Goal: Task Accomplishment & Management: Use online tool/utility

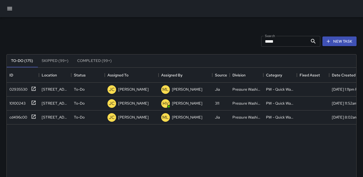
scroll to position [223, 345]
click at [273, 44] on input "*****" at bounding box center [284, 41] width 47 height 11
type input "*"
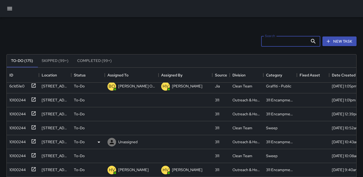
scroll to position [81, 0]
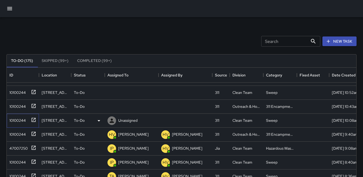
click at [16, 118] on div "10100244" at bounding box center [16, 120] width 19 height 8
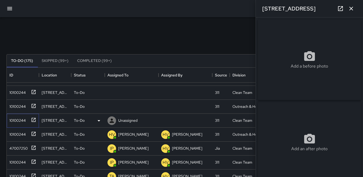
type input "**********"
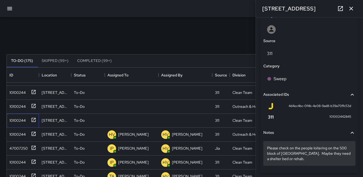
scroll to position [299, 0]
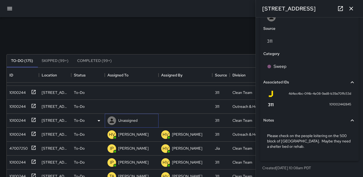
click at [111, 121] on icon at bounding box center [112, 121] width 4 height 4
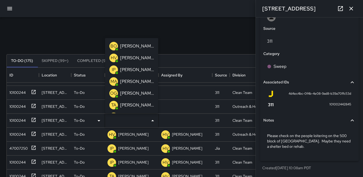
click at [113, 70] on p "IP" at bounding box center [114, 70] width 4 height 6
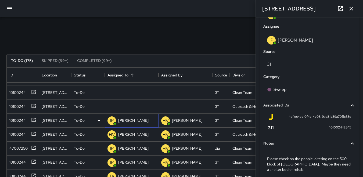
scroll to position [324, 0]
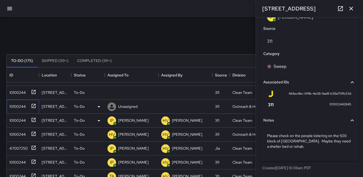
click at [14, 107] on div "10100244" at bounding box center [16, 106] width 19 height 8
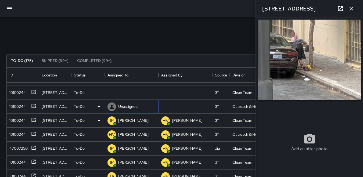
click at [112, 105] on icon at bounding box center [112, 107] width 4 height 4
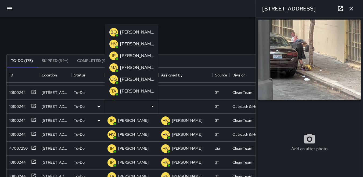
click at [114, 43] on p "HV" at bounding box center [114, 44] width 6 height 6
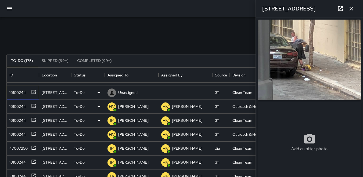
click at [15, 94] on div "10100244" at bounding box center [16, 92] width 19 height 8
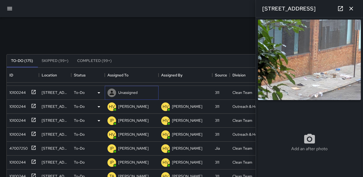
click at [112, 93] on icon at bounding box center [111, 93] width 6 height 6
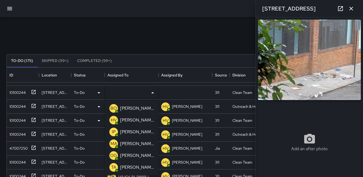
click at [115, 106] on p "BO" at bounding box center [113, 108] width 6 height 6
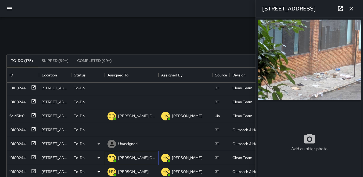
scroll to position [0, 0]
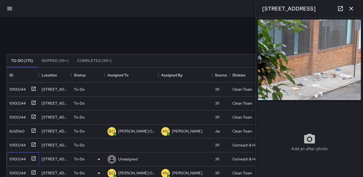
click at [14, 158] on div "10100244" at bounding box center [16, 158] width 19 height 8
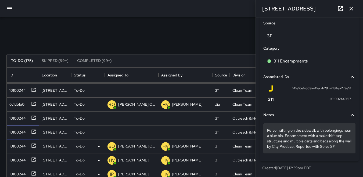
scroll to position [310, 0]
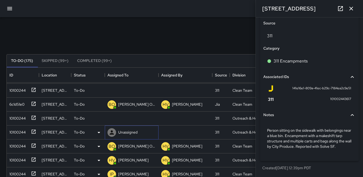
click at [112, 133] on icon at bounding box center [111, 132] width 6 height 6
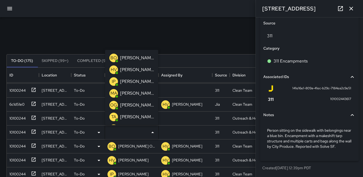
click at [113, 68] on p "HV" at bounding box center [114, 70] width 6 height 6
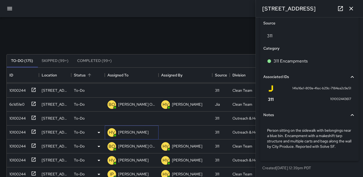
scroll to position [335, 0]
click at [112, 118] on icon at bounding box center [112, 118] width 4 height 4
click at [13, 119] on div "10100244" at bounding box center [16, 118] width 19 height 8
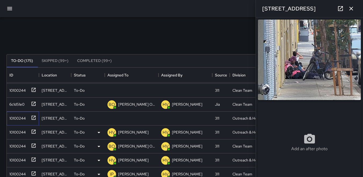
type input "**********"
click at [0, 0] on icon at bounding box center [0, 0] width 0 height 0
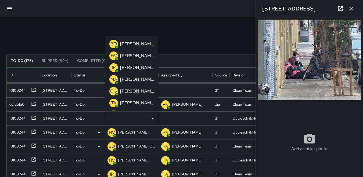
click at [114, 55] on p "HV" at bounding box center [114, 56] width 6 height 6
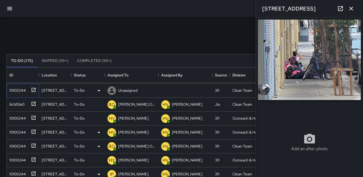
click at [20, 87] on div "10100244" at bounding box center [16, 90] width 19 height 8
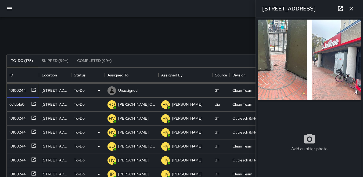
type input "**********"
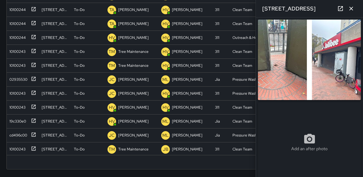
scroll to position [27, 0]
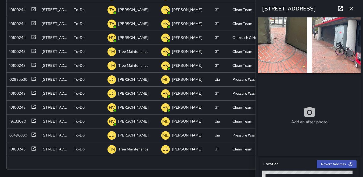
click at [282, 58] on img at bounding box center [309, 33] width 103 height 81
click at [277, 41] on img at bounding box center [309, 33] width 103 height 81
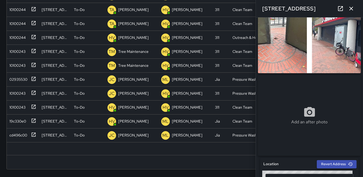
scroll to position [0, 0]
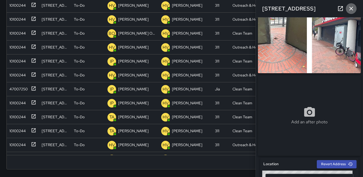
click at [352, 10] on icon "button" at bounding box center [351, 8] width 6 height 6
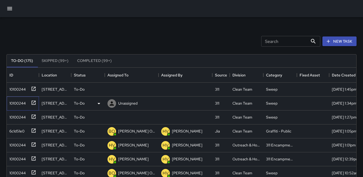
click at [19, 103] on div "10100244" at bounding box center [16, 102] width 19 height 8
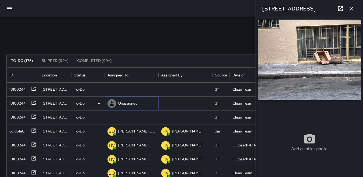
click at [112, 104] on icon at bounding box center [111, 103] width 6 height 6
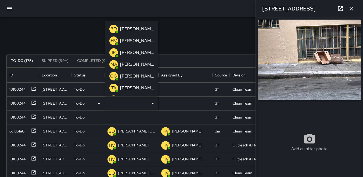
click at [113, 28] on p "BO" at bounding box center [113, 29] width 6 height 6
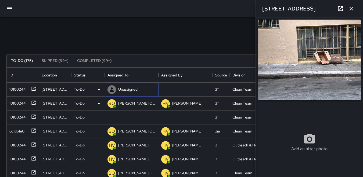
click at [112, 89] on icon at bounding box center [111, 89] width 6 height 6
click at [14, 86] on div "10100244" at bounding box center [16, 89] width 19 height 8
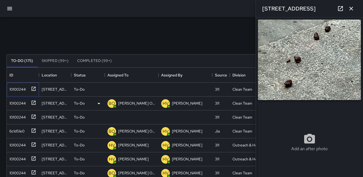
type input "**********"
click at [315, 73] on img at bounding box center [309, 60] width 103 height 81
drag, startPoint x: 315, startPoint y: 74, endPoint x: 104, endPoint y: 92, distance: 211.5
click at [104, 92] on div "To-Do" at bounding box center [88, 90] width 34 height 14
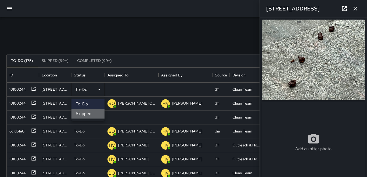
click at [93, 112] on li "Skipped" at bounding box center [87, 114] width 33 height 10
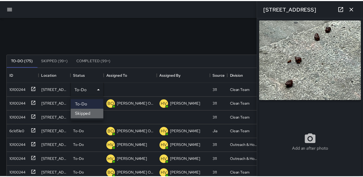
scroll to position [4, 4]
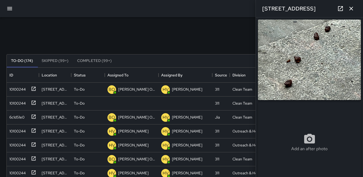
click at [351, 8] on icon "button" at bounding box center [351, 9] width 4 height 4
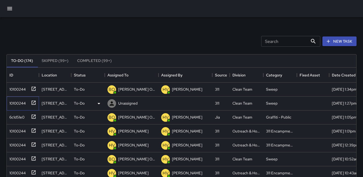
drag, startPoint x: 21, startPoint y: 103, endPoint x: 26, endPoint y: 104, distance: 5.4
click at [21, 103] on div "10100244" at bounding box center [16, 102] width 19 height 8
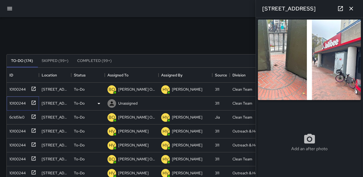
type input "**********"
click at [352, 9] on icon "button" at bounding box center [351, 8] width 6 height 6
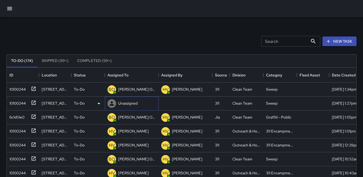
click at [111, 101] on icon at bounding box center [111, 103] width 6 height 6
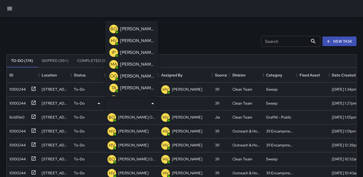
click at [112, 54] on p "IP" at bounding box center [114, 52] width 4 height 6
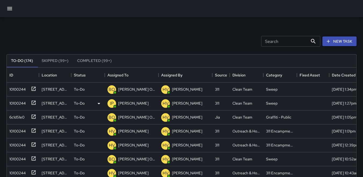
click at [11, 12] on icon "button" at bounding box center [9, 8] width 6 height 6
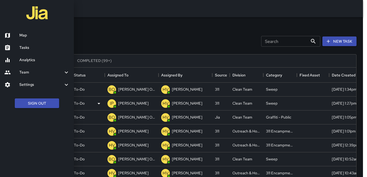
click at [26, 37] on h6 "Map" at bounding box center [44, 35] width 50 height 6
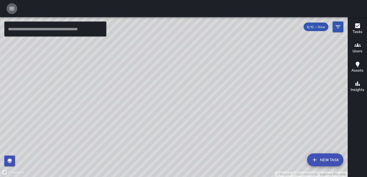
click at [13, 10] on icon "button" at bounding box center [11, 8] width 5 height 3
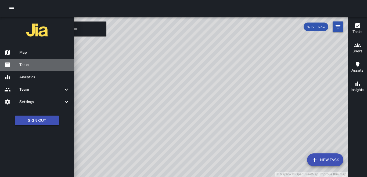
click at [31, 61] on link "Tasks" at bounding box center [37, 65] width 74 height 12
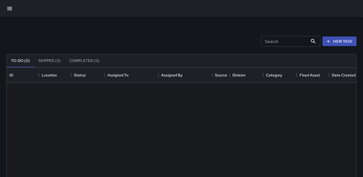
scroll to position [223, 345]
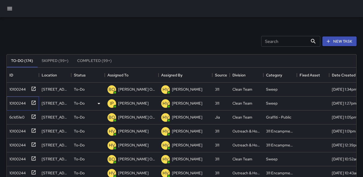
click at [10, 100] on div "10100244" at bounding box center [16, 102] width 19 height 8
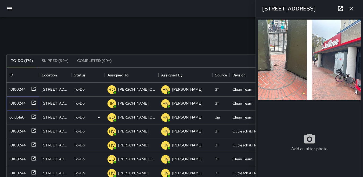
type input "**********"
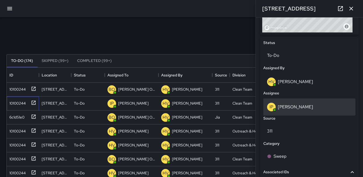
scroll to position [242, 0]
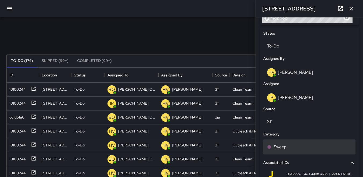
click at [283, 149] on p "Sweep" at bounding box center [279, 147] width 13 height 6
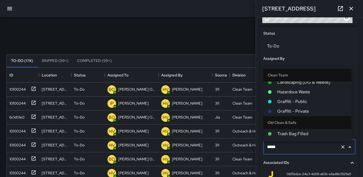
scroll to position [54, 0]
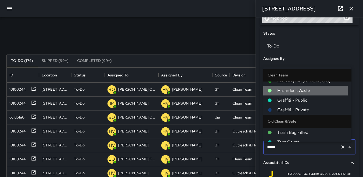
click at [282, 90] on span "Hazardous Waste" at bounding box center [312, 90] width 70 height 6
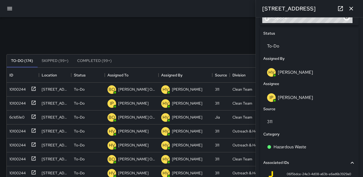
click at [352, 10] on icon "button" at bounding box center [351, 8] width 6 height 6
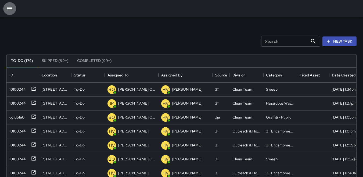
click at [11, 7] on icon "button" at bounding box center [9, 8] width 5 height 3
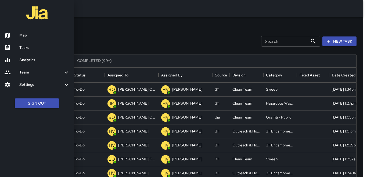
click at [93, 21] on div at bounding box center [183, 88] width 367 height 177
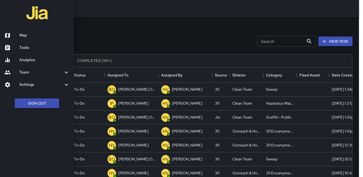
scroll to position [4, 4]
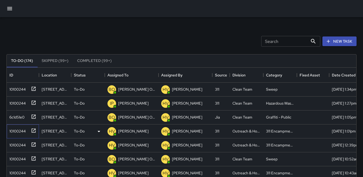
click at [22, 132] on div "10100244" at bounding box center [16, 130] width 19 height 8
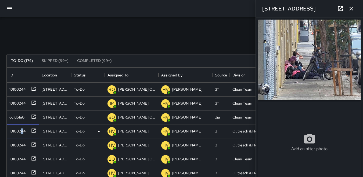
type input "**********"
click at [22, 142] on div "10100244" at bounding box center [16, 144] width 19 height 8
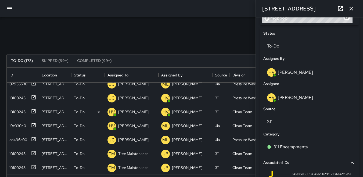
scroll to position [201, 0]
click at [16, 114] on div "10100243" at bounding box center [16, 111] width 18 height 8
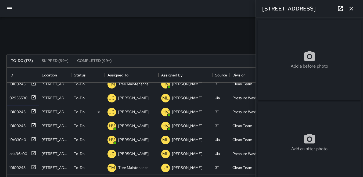
type input "**********"
click at [14, 125] on div "10100243" at bounding box center [16, 125] width 18 height 8
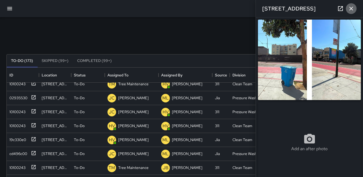
click at [353, 6] on icon "button" at bounding box center [351, 8] width 6 height 6
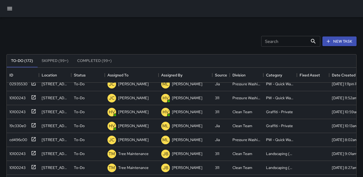
scroll to position [187, 0]
click at [262, 39] on input "Search" at bounding box center [284, 41] width 47 height 11
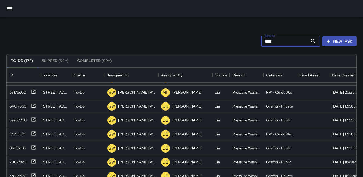
scroll to position [71, 0]
type input "****"
click at [14, 88] on div "b3175e00" at bounding box center [16, 91] width 19 height 8
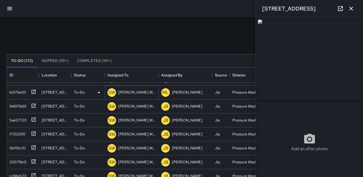
click at [111, 89] on p "SW" at bounding box center [111, 92] width 6 height 6
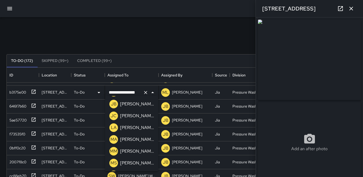
scroll to position [132, 0]
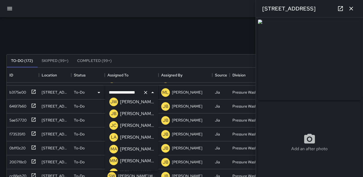
click at [114, 127] on p "JC" at bounding box center [114, 125] width 6 height 6
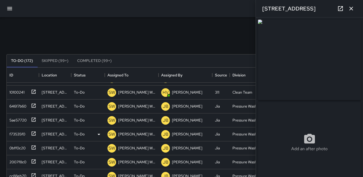
scroll to position [57, 0]
click at [114, 89] on p "SW" at bounding box center [111, 92] width 6 height 6
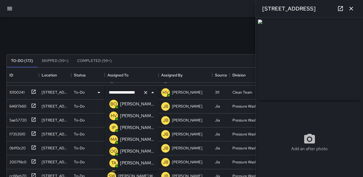
scroll to position [175, 0]
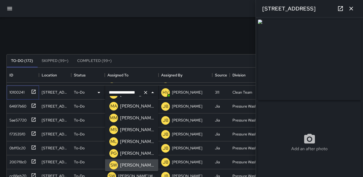
click at [20, 90] on div "10100241" at bounding box center [15, 91] width 17 height 8
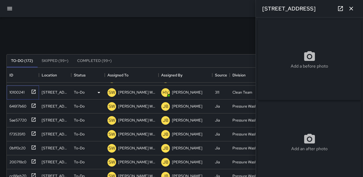
type input "**********"
click at [20, 90] on div "10100241" at bounding box center [15, 91] width 17 height 8
click at [353, 9] on icon "button" at bounding box center [351, 8] width 6 height 6
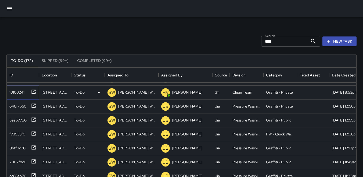
click at [19, 87] on div "10100241" at bounding box center [15, 91] width 17 height 8
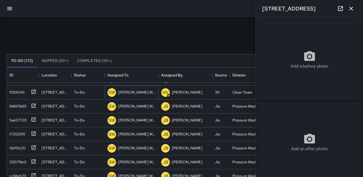
click at [111, 89] on p "SW" at bounding box center [111, 92] width 6 height 6
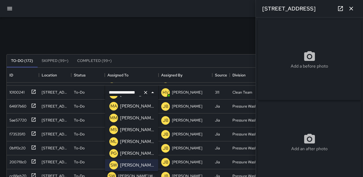
scroll to position [148, 0]
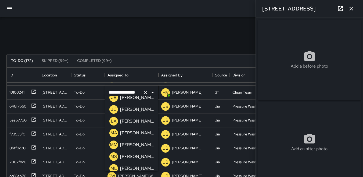
click at [112, 108] on p "JC" at bounding box center [114, 109] width 6 height 6
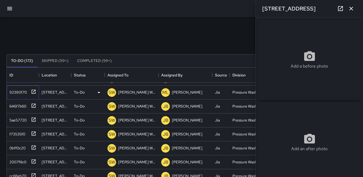
click at [14, 88] on div "92390f70" at bounding box center [17, 91] width 20 height 8
click at [111, 90] on p "SW" at bounding box center [111, 92] width 6 height 6
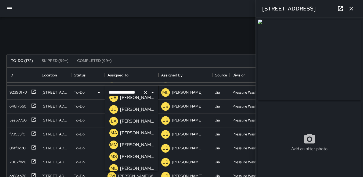
scroll to position [121, 0]
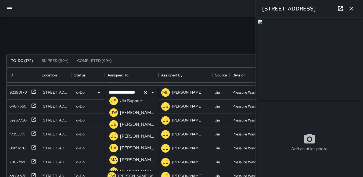
click at [112, 137] on p "JC" at bounding box center [114, 136] width 6 height 6
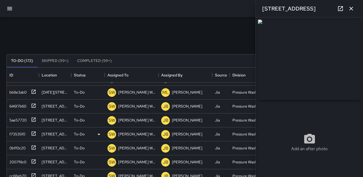
scroll to position [29, 0]
click at [17, 90] on div "bb8e3ab0" at bounding box center [16, 91] width 19 height 8
type input "**********"
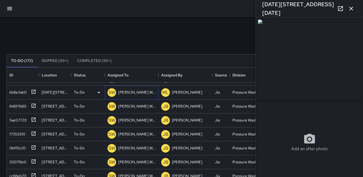
click at [110, 89] on p "SW" at bounding box center [111, 92] width 6 height 6
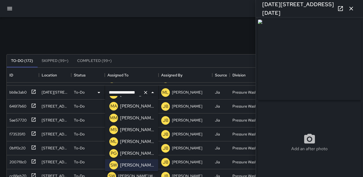
scroll to position [148, 0]
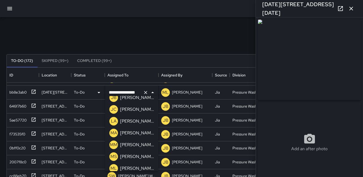
click at [112, 109] on p "JC" at bounding box center [114, 109] width 6 height 6
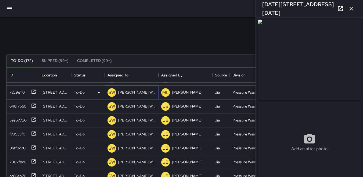
click at [111, 89] on p "SW" at bounding box center [111, 92] width 6 height 6
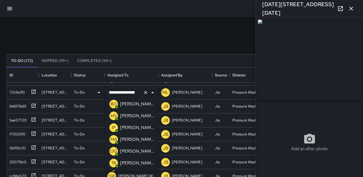
scroll to position [175, 0]
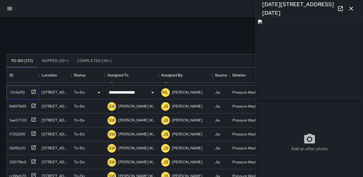
click at [16, 89] on div "72c9e110" at bounding box center [15, 91] width 17 height 8
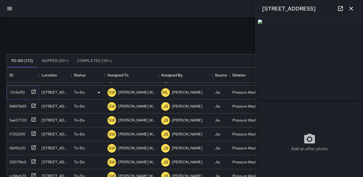
type input "**********"
click at [110, 89] on p "SW" at bounding box center [111, 92] width 6 height 6
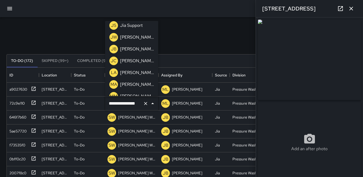
scroll to position [121, 0]
click at [114, 60] on p "JC" at bounding box center [114, 61] width 6 height 6
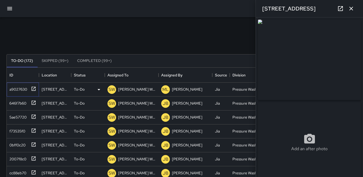
click at [18, 88] on div "a9027630" at bounding box center [17, 89] width 20 height 8
type input "**********"
click at [113, 87] on p "SW" at bounding box center [111, 89] width 6 height 6
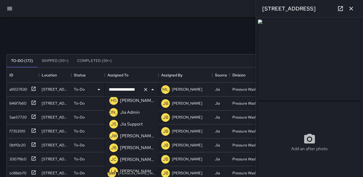
scroll to position [107, 0]
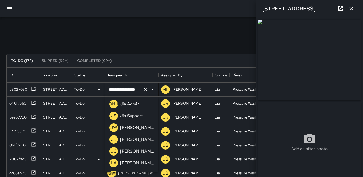
click at [114, 151] on p "JC" at bounding box center [114, 151] width 6 height 6
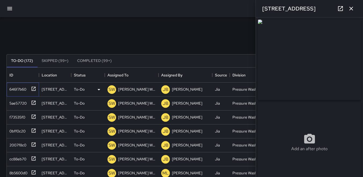
click at [19, 87] on div "646f7b60" at bounding box center [16, 89] width 19 height 8
type input "**********"
click at [350, 8] on icon "button" at bounding box center [351, 9] width 4 height 4
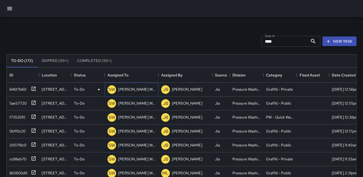
click at [114, 89] on p "SW" at bounding box center [111, 89] width 6 height 6
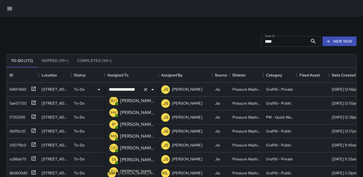
scroll to position [0, 0]
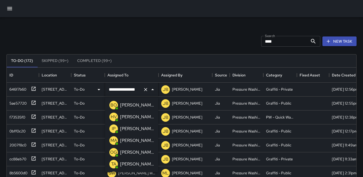
click at [113, 104] on p "BO" at bounding box center [113, 105] width 6 height 6
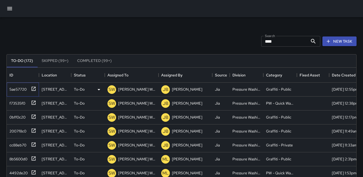
click at [17, 86] on div "5ae57720" at bounding box center [16, 89] width 19 height 8
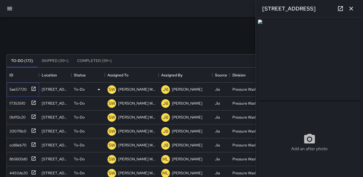
type input "**********"
click at [27, 91] on div "5ae57720" at bounding box center [16, 89] width 19 height 8
click at [17, 90] on div "5ae57720" at bounding box center [16, 89] width 19 height 8
click at [112, 87] on p "SW" at bounding box center [111, 89] width 6 height 6
click at [348, 9] on icon "button" at bounding box center [351, 8] width 6 height 6
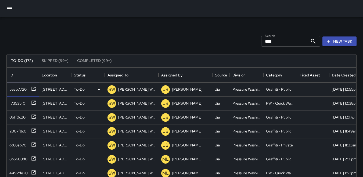
click at [9, 91] on div "5ae57720" at bounding box center [16, 89] width 19 height 8
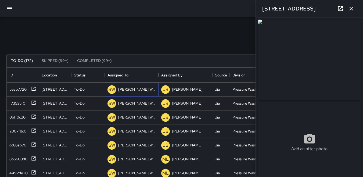
click at [110, 89] on p "SW" at bounding box center [111, 89] width 6 height 6
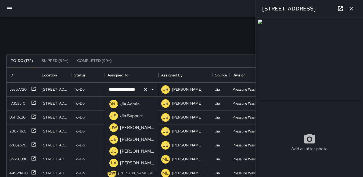
scroll to position [134, 0]
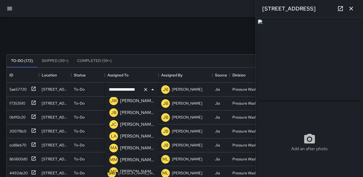
click at [114, 125] on p "JC" at bounding box center [114, 124] width 6 height 6
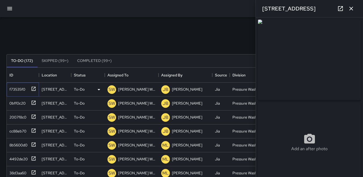
click at [16, 90] on div "f73535f0" at bounding box center [16, 89] width 18 height 8
type input "**********"
click at [309, 64] on img at bounding box center [309, 60] width 103 height 81
click at [17, 90] on div "f73535f0" at bounding box center [16, 89] width 18 height 8
click at [111, 88] on p "SW" at bounding box center [111, 89] width 6 height 6
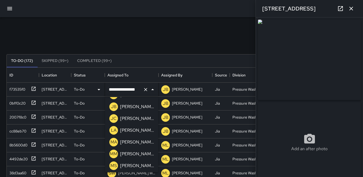
scroll to position [148, 0]
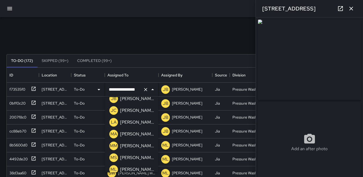
click at [113, 109] on p "JC" at bounding box center [114, 110] width 6 height 6
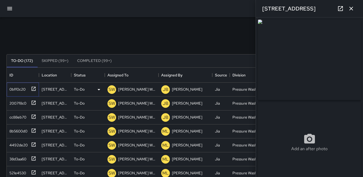
click at [23, 87] on div "0bff0c20" at bounding box center [16, 89] width 18 height 8
type input "**********"
click at [111, 89] on p "SW" at bounding box center [111, 89] width 6 height 6
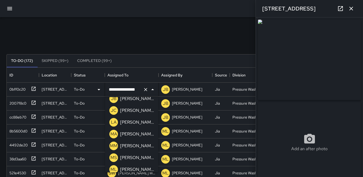
click at [112, 110] on p "JC" at bounding box center [114, 110] width 6 height 6
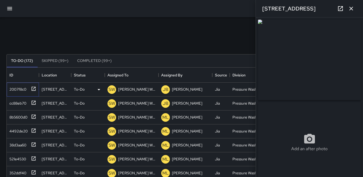
click at [14, 90] on div "2007f8c0" at bounding box center [16, 89] width 19 height 8
type input "**********"
click at [110, 90] on p "SW" at bounding box center [111, 89] width 6 height 6
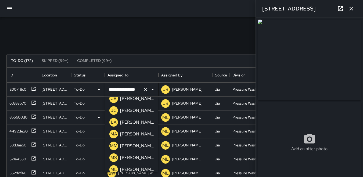
click at [116, 109] on p "JC" at bounding box center [114, 110] width 6 height 6
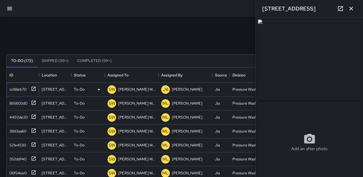
click at [17, 88] on div "cc88eb70" at bounding box center [16, 89] width 19 height 8
type input "**********"
click at [110, 90] on p "SW" at bounding box center [111, 89] width 6 height 6
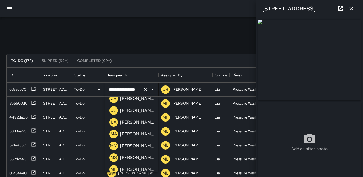
click at [114, 111] on p "JC" at bounding box center [114, 110] width 6 height 6
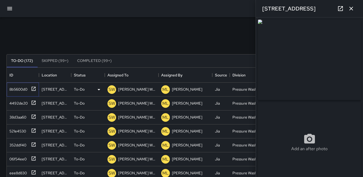
click at [30, 90] on div at bounding box center [33, 88] width 8 height 9
type input "**********"
click at [305, 81] on img at bounding box center [309, 60] width 103 height 81
click at [112, 90] on p "SW" at bounding box center [111, 89] width 6 height 6
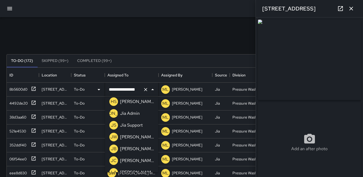
scroll to position [107, 0]
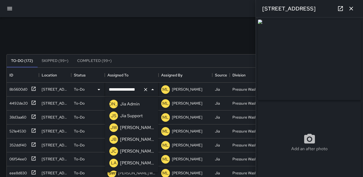
click at [114, 151] on p "JC" at bounding box center [114, 151] width 6 height 6
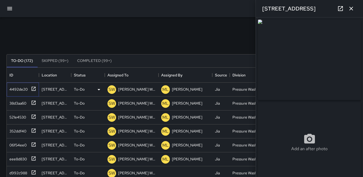
click at [17, 90] on div "4492de20" at bounding box center [17, 89] width 20 height 8
type input "**********"
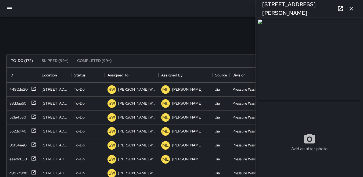
click at [320, 62] on img at bounding box center [309, 60] width 103 height 81
click at [111, 90] on p "SW" at bounding box center [111, 89] width 6 height 6
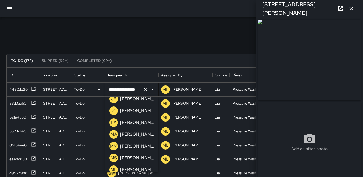
scroll to position [148, 0]
click at [111, 109] on p "JC" at bounding box center [114, 110] width 6 height 6
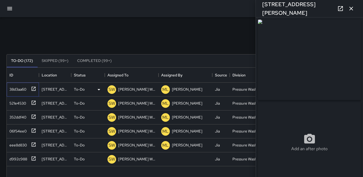
click at [16, 89] on div "38d3aa60" at bounding box center [16, 89] width 19 height 8
click at [110, 89] on p "SW" at bounding box center [111, 89] width 6 height 6
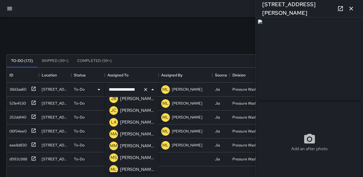
click at [113, 108] on p "JC" at bounding box center [114, 110] width 6 height 6
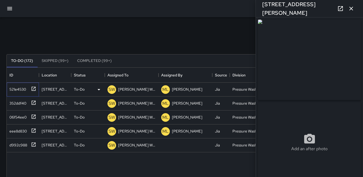
click at [20, 90] on div "521e4530" at bounding box center [16, 89] width 19 height 8
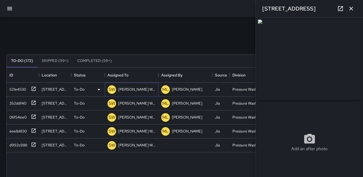
click at [111, 88] on p "SW" at bounding box center [111, 89] width 6 height 6
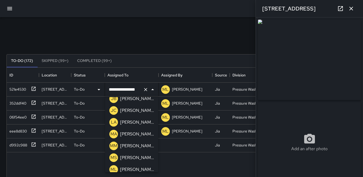
click at [113, 109] on p "JC" at bounding box center [114, 110] width 6 height 6
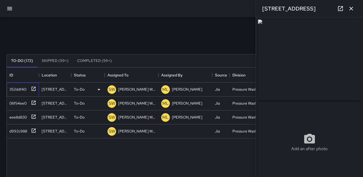
click at [15, 89] on div "352ddf40" at bounding box center [16, 89] width 19 height 8
type input "**********"
click at [114, 90] on p "SW" at bounding box center [111, 89] width 6 height 6
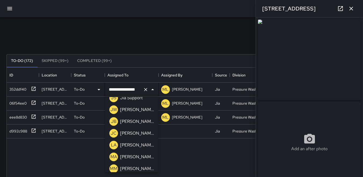
scroll to position [121, 0]
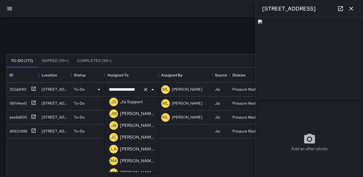
click at [111, 137] on p "JC" at bounding box center [114, 137] width 6 height 6
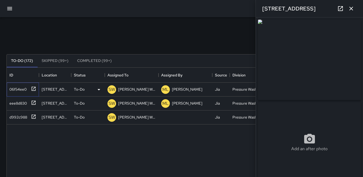
click at [22, 86] on div "06f54ee0" at bounding box center [16, 89] width 19 height 8
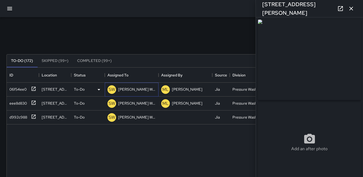
click at [112, 90] on p "SW" at bounding box center [111, 89] width 6 height 6
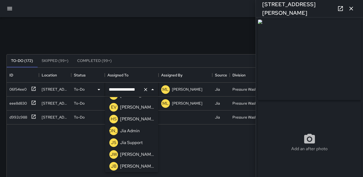
scroll to position [107, 0]
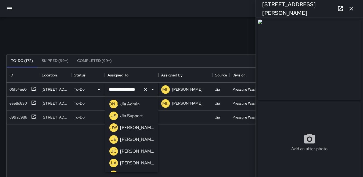
click at [114, 151] on p "JC" at bounding box center [114, 151] width 6 height 6
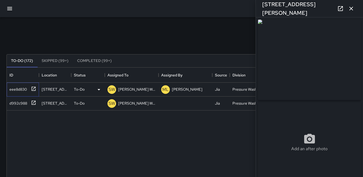
click at [12, 87] on div "eee8d830" at bounding box center [17, 89] width 20 height 8
type input "**********"
click at [110, 89] on p "SW" at bounding box center [111, 89] width 6 height 6
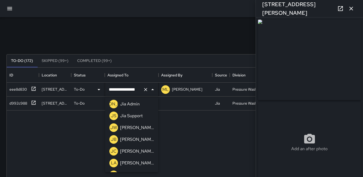
scroll to position [134, 0]
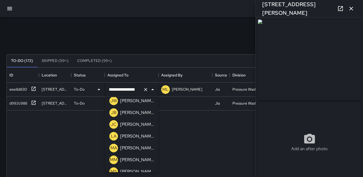
click at [112, 126] on p "JC" at bounding box center [114, 124] width 6 height 6
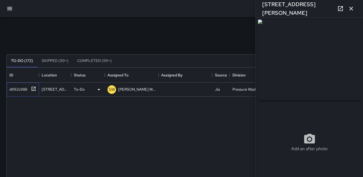
click at [17, 87] on div "d992c988" at bounding box center [17, 89] width 20 height 8
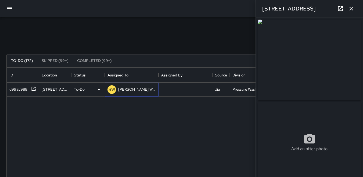
click at [109, 88] on p "SW" at bounding box center [111, 89] width 6 height 6
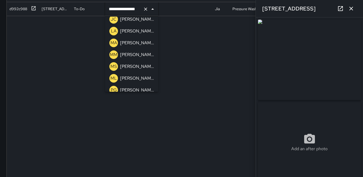
scroll to position [132, 0]
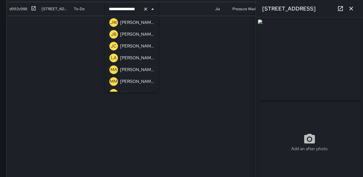
click at [112, 43] on p "JC" at bounding box center [114, 46] width 6 height 6
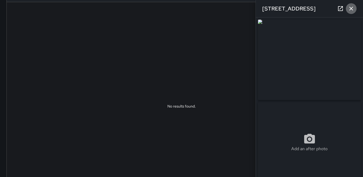
drag, startPoint x: 350, startPoint y: 8, endPoint x: 348, endPoint y: 11, distance: 3.4
click at [350, 9] on icon "button" at bounding box center [351, 8] width 6 height 6
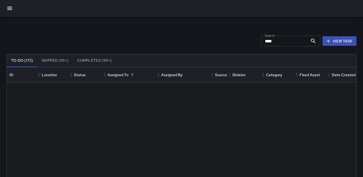
scroll to position [0, 0]
click at [279, 44] on input "****" at bounding box center [284, 41] width 47 height 11
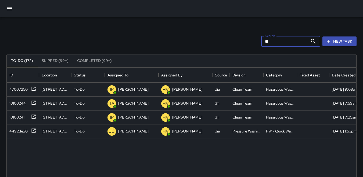
type input "*"
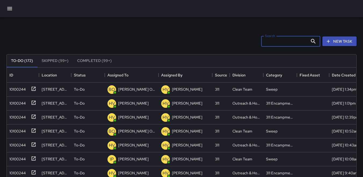
click at [261, 42] on input "Search" at bounding box center [284, 41] width 47 height 11
click at [264, 42] on input "Search" at bounding box center [284, 41] width 47 height 11
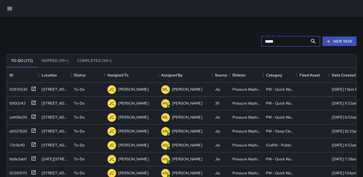
click at [268, 41] on input "*****" at bounding box center [284, 41] width 47 height 11
click at [276, 43] on input "*****" at bounding box center [284, 41] width 47 height 11
type input "*"
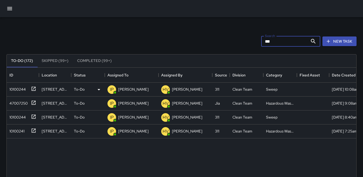
type input "***"
click at [15, 88] on div "10100244" at bounding box center [16, 89] width 19 height 8
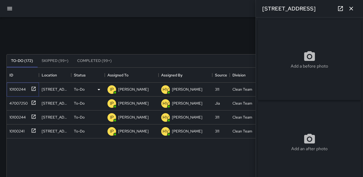
type input "**********"
click at [352, 9] on icon "button" at bounding box center [351, 8] width 6 height 6
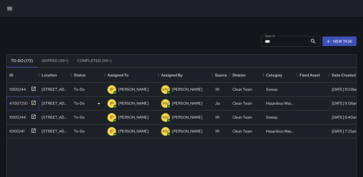
click at [19, 102] on div "47007250" at bounding box center [17, 102] width 20 height 8
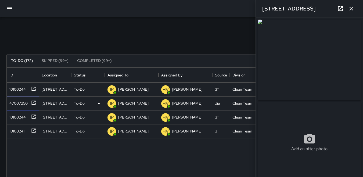
type input "**********"
click at [23, 89] on div "10100244" at bounding box center [16, 89] width 19 height 8
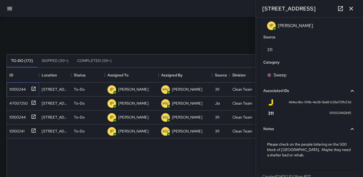
scroll to position [322, 0]
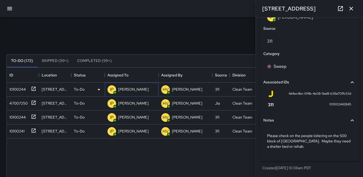
click at [111, 89] on p "IP" at bounding box center [112, 89] width 4 height 6
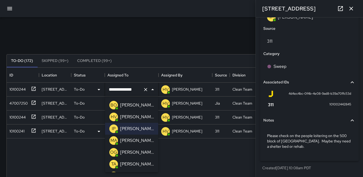
click at [111, 116] on p "HV" at bounding box center [114, 117] width 6 height 6
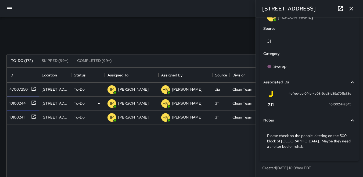
click at [19, 102] on div "10100244" at bounding box center [16, 102] width 19 height 8
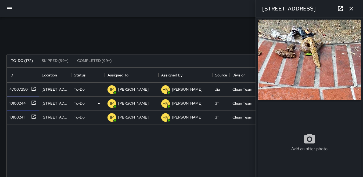
type input "**********"
click at [20, 115] on div "10100241" at bounding box center [15, 116] width 17 height 8
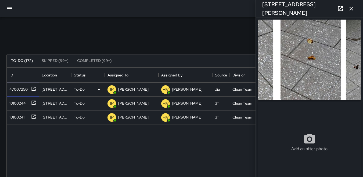
click at [17, 90] on div "47007250" at bounding box center [17, 89] width 20 height 8
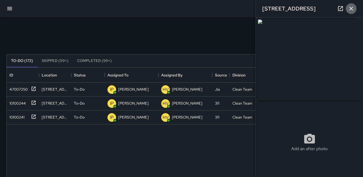
click at [349, 10] on icon "button" at bounding box center [351, 8] width 6 height 6
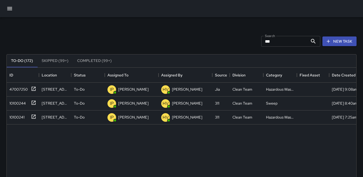
click at [74, 29] on div "Search *** Search New Task" at bounding box center [181, 41] width 352 height 28
click at [11, 10] on icon "button" at bounding box center [9, 8] width 5 height 3
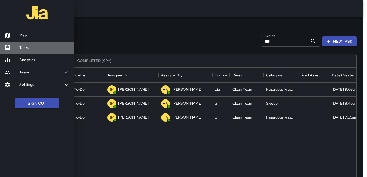
click at [28, 45] on h6 "Tasks" at bounding box center [44, 48] width 50 height 6
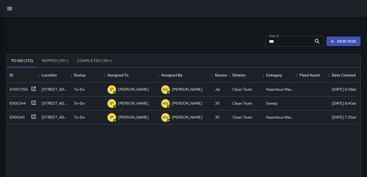
scroll to position [4, 4]
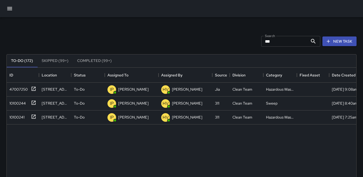
click at [23, 41] on div "Search *** Search New Task" at bounding box center [181, 41] width 352 height 28
click at [9, 12] on icon "button" at bounding box center [9, 8] width 6 height 6
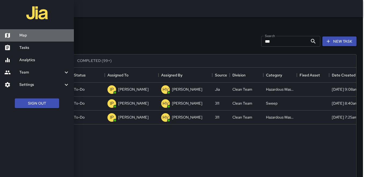
click at [23, 35] on h6 "Map" at bounding box center [44, 35] width 50 height 6
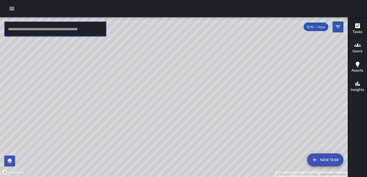
click at [42, 34] on input "text" at bounding box center [55, 28] width 102 height 15
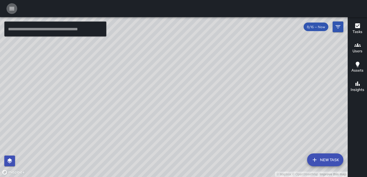
click at [16, 9] on button "button" at bounding box center [11, 8] width 11 height 11
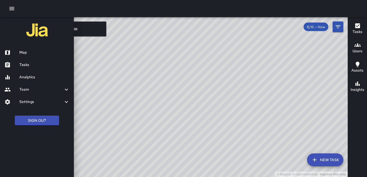
click at [74, 12] on div at bounding box center [183, 8] width 367 height 17
click at [362, 113] on div "Tasks Users Assets Insights" at bounding box center [356, 97] width 19 height 160
click at [25, 53] on h6 "Map" at bounding box center [44, 53] width 50 height 6
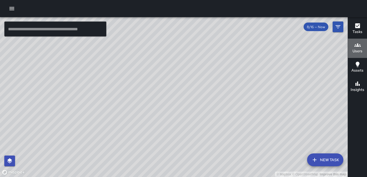
click at [360, 50] on h6 "Users" at bounding box center [357, 51] width 10 height 6
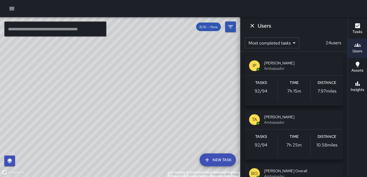
click at [326, 87] on div "Distance 7.97 miles" at bounding box center [326, 90] width 33 height 21
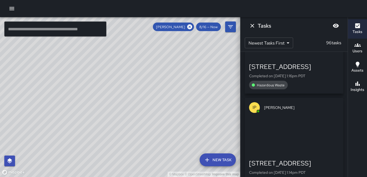
scroll to position [3076, 0]
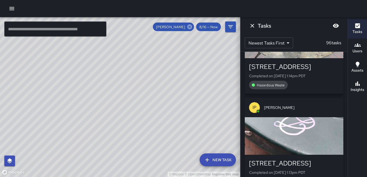
click at [191, 25] on icon at bounding box center [189, 26] width 5 height 5
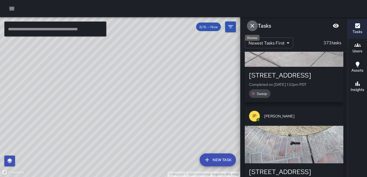
click at [252, 25] on icon "Dismiss" at bounding box center [252, 26] width 4 height 4
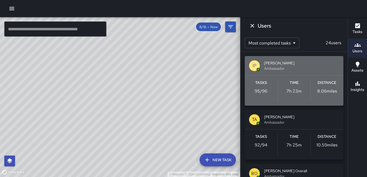
click at [326, 86] on div "Distance 8.06 miles" at bounding box center [326, 90] width 33 height 21
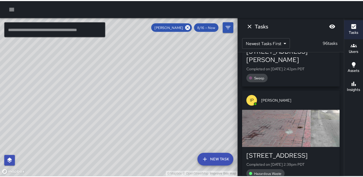
scroll to position [81, 0]
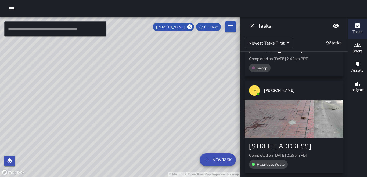
click at [311, 102] on div "button" at bounding box center [294, 119] width 98 height 38
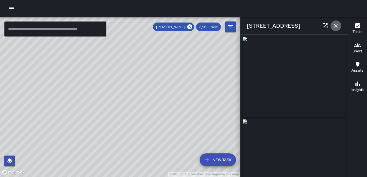
click at [339, 28] on button "button" at bounding box center [335, 25] width 11 height 11
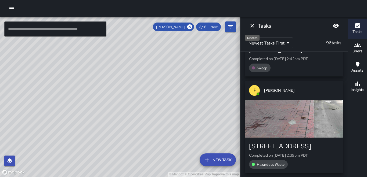
click at [252, 25] on icon "Dismiss" at bounding box center [252, 26] width 4 height 4
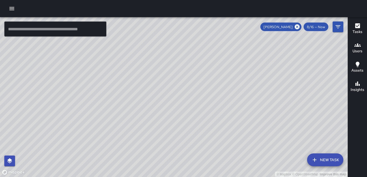
click at [10, 9] on icon "button" at bounding box center [11, 8] width 5 height 3
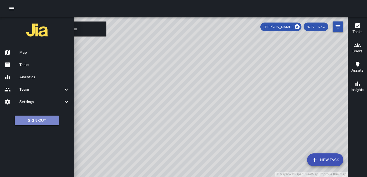
drag, startPoint x: 36, startPoint y: 119, endPoint x: 34, endPoint y: 116, distance: 4.0
click at [35, 117] on button "Sign Out" at bounding box center [37, 121] width 44 height 10
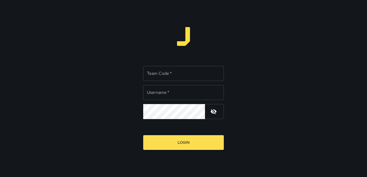
type input "**********"
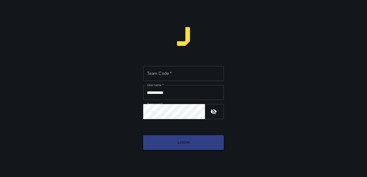
click at [186, 143] on button "Login" at bounding box center [183, 142] width 81 height 15
click at [183, 143] on button "Login" at bounding box center [183, 142] width 81 height 15
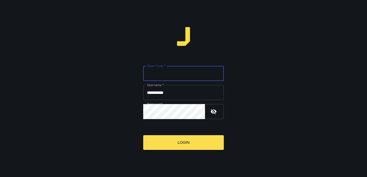
click at [154, 74] on input "Team Code   *" at bounding box center [183, 73] width 81 height 15
type input "*****"
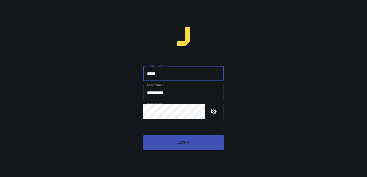
click at [188, 140] on button "Login" at bounding box center [183, 142] width 81 height 15
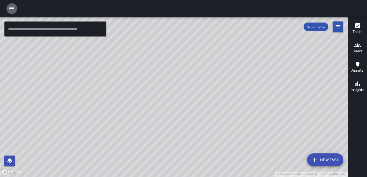
click at [10, 8] on icon "button" at bounding box center [12, 8] width 6 height 6
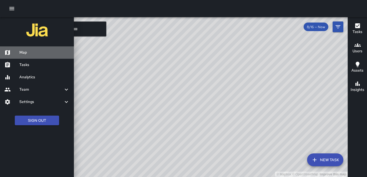
click at [24, 52] on h6 "Map" at bounding box center [44, 53] width 50 height 6
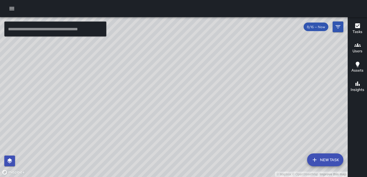
click at [17, 8] on div at bounding box center [183, 8] width 367 height 17
click at [12, 8] on icon "button" at bounding box center [12, 8] width 6 height 6
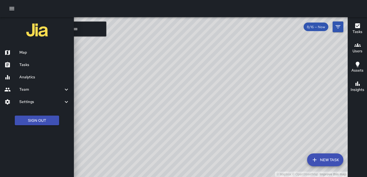
click at [35, 67] on h6 "Tasks" at bounding box center [44, 65] width 50 height 6
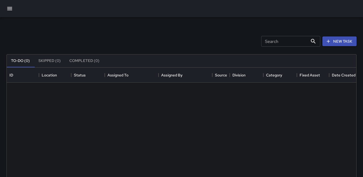
scroll to position [223, 345]
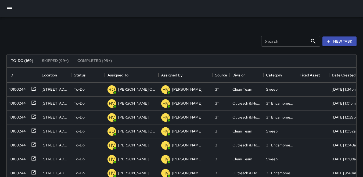
click at [264, 43] on input "Search" at bounding box center [284, 41] width 47 height 11
type input "*"
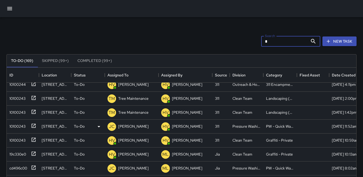
scroll to position [161, 0]
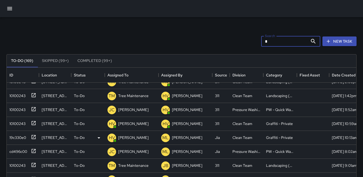
type input "*"
click at [16, 135] on div "19c330e0" at bounding box center [16, 137] width 19 height 8
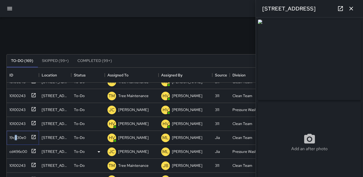
type input "**********"
click at [112, 141] on p "HV" at bounding box center [112, 138] width 6 height 6
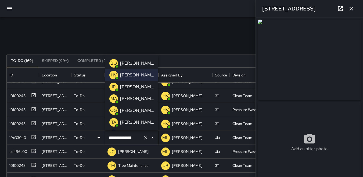
click at [114, 110] on p "OG" at bounding box center [113, 110] width 7 height 6
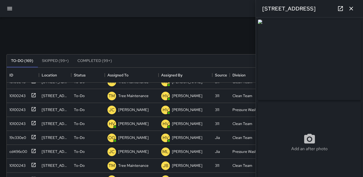
click at [351, 11] on icon "button" at bounding box center [351, 8] width 6 height 6
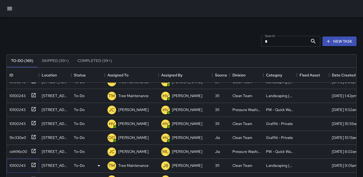
click at [18, 165] on div "10100243" at bounding box center [16, 165] width 18 height 8
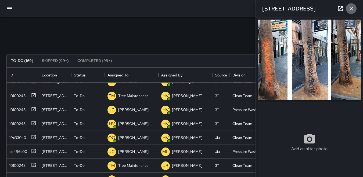
click at [352, 9] on icon "button" at bounding box center [351, 8] width 6 height 6
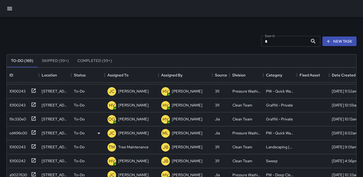
scroll to position [188, 0]
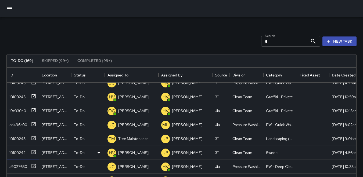
click at [16, 148] on div "10100242" at bounding box center [16, 152] width 18 height 8
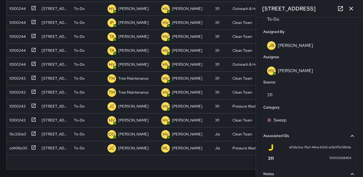
scroll to position [0, 0]
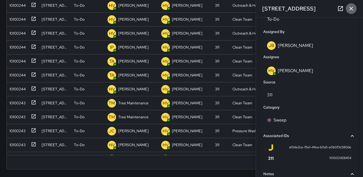
click at [352, 8] on icon "button" at bounding box center [351, 8] width 6 height 6
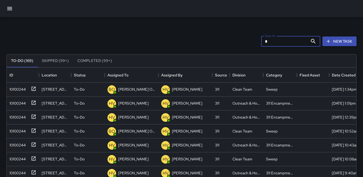
click at [269, 43] on input "*" at bounding box center [284, 41] width 47 height 11
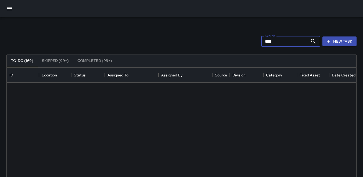
click at [268, 41] on input "****" at bounding box center [284, 41] width 47 height 11
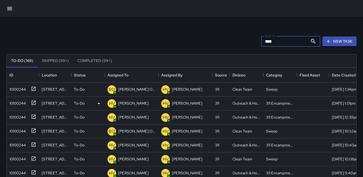
scroll to position [27, 0]
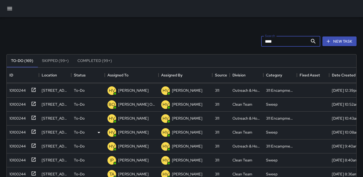
type input "****"
click at [14, 131] on div "10100244" at bounding box center [16, 131] width 19 height 8
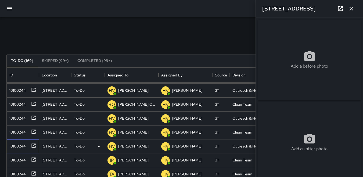
click at [14, 140] on div "10100244" at bounding box center [23, 147] width 32 height 14
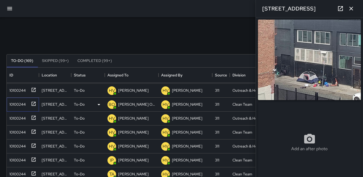
click at [18, 102] on div "10100244" at bounding box center [16, 104] width 19 height 8
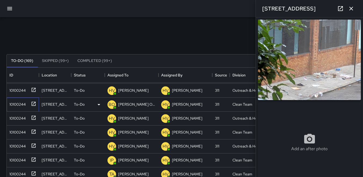
type input "**********"
click at [21, 92] on div "10100244" at bounding box center [16, 90] width 19 height 8
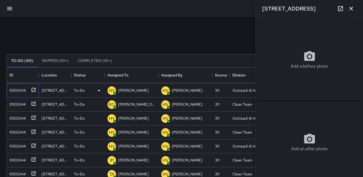
type input "**********"
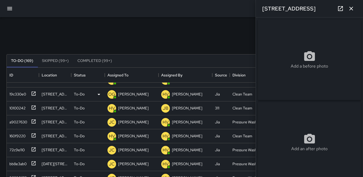
scroll to position [215, 0]
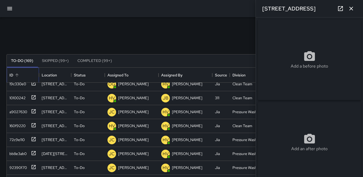
click at [18, 82] on div "ID" at bounding box center [22, 75] width 27 height 15
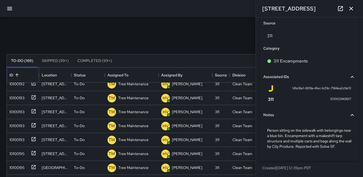
scroll to position [335, 0]
click at [350, 9] on icon "button" at bounding box center [351, 9] width 4 height 4
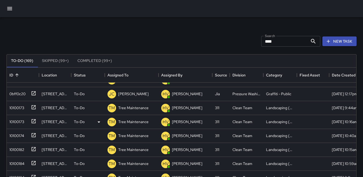
scroll to position [0, 0]
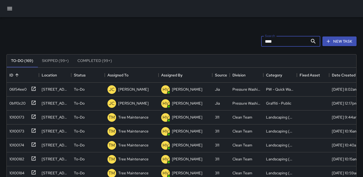
click at [280, 43] on input "****" at bounding box center [284, 41] width 47 height 11
click at [282, 45] on input "****" at bounding box center [284, 41] width 47 height 11
type input "*"
click at [21, 108] on div "0bff0c20" at bounding box center [23, 104] width 32 height 14
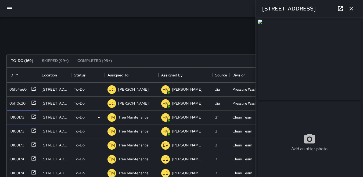
click at [11, 116] on div "10100173" at bounding box center [15, 116] width 17 height 8
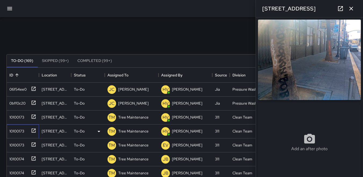
click at [20, 127] on div "10100173" at bounding box center [15, 130] width 17 height 8
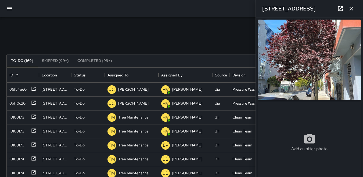
click at [353, 10] on icon "button" at bounding box center [351, 8] width 6 height 6
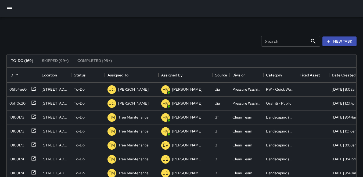
click at [353, 10] on div at bounding box center [181, 8] width 363 height 17
click at [264, 43] on input "Search" at bounding box center [284, 41] width 47 height 11
type input "****"
